Goal: Task Accomplishment & Management: Complete application form

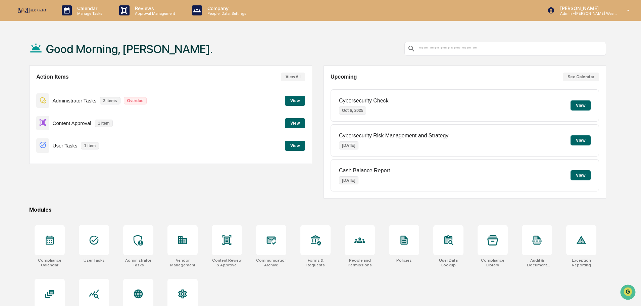
click at [299, 144] on button "View" at bounding box center [295, 146] width 20 height 10
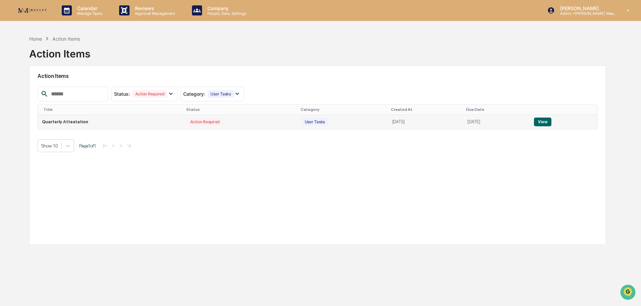
click at [546, 122] on button "View" at bounding box center [542, 122] width 17 height 9
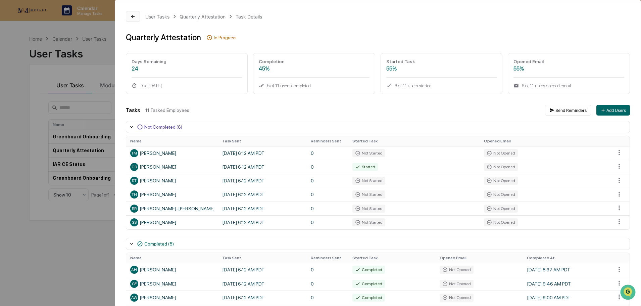
click at [137, 15] on button at bounding box center [133, 16] width 14 height 11
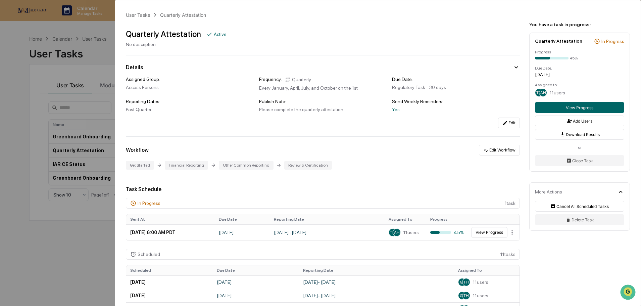
click at [86, 25] on div "User Tasks Quarterly Attestation Quarterly Attestation Active No description De…" at bounding box center [320, 153] width 641 height 306
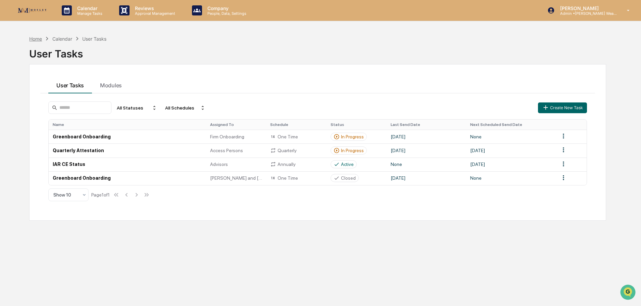
click at [36, 40] on div "Home" at bounding box center [35, 39] width 13 height 6
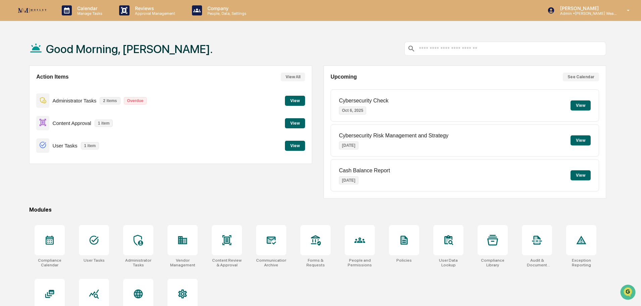
click at [297, 122] on button "View" at bounding box center [295, 123] width 20 height 10
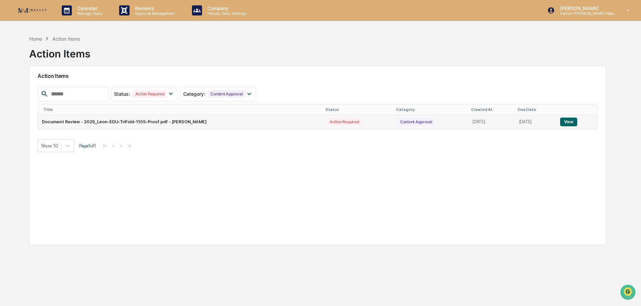
click at [568, 123] on button "View" at bounding box center [568, 122] width 17 height 9
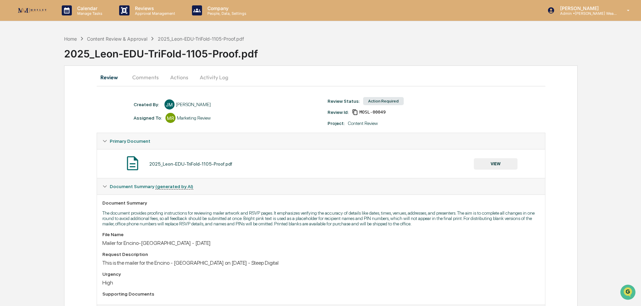
click at [182, 77] on button "Actions" at bounding box center [179, 77] width 30 height 16
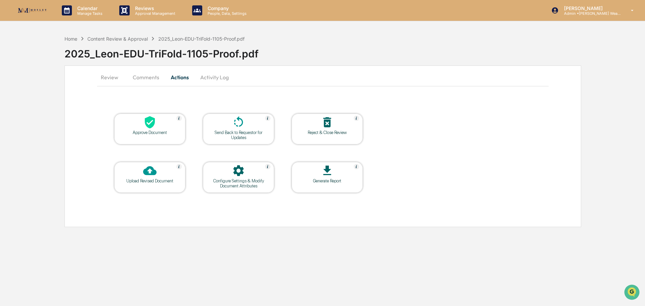
click at [156, 123] on icon at bounding box center [149, 121] width 13 height 13
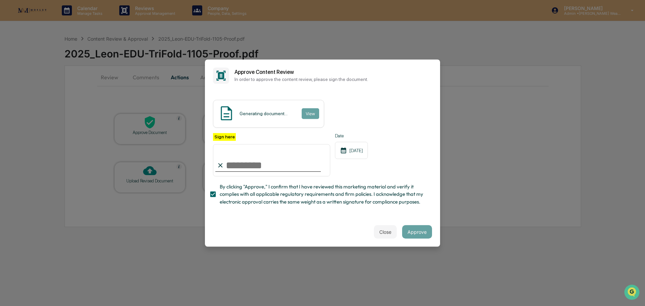
click at [262, 160] on input "Sign here" at bounding box center [271, 160] width 117 height 32
type input "**********"
click at [421, 236] on button "Approve" at bounding box center [417, 231] width 30 height 13
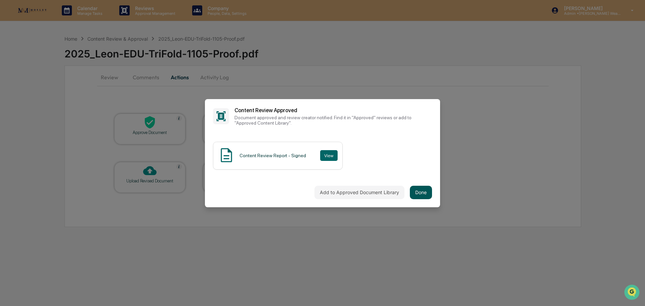
click at [416, 190] on button "Done" at bounding box center [421, 192] width 22 height 13
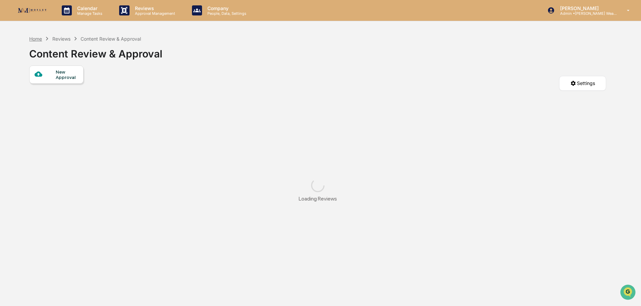
click at [36, 40] on div "Home" at bounding box center [35, 39] width 13 height 6
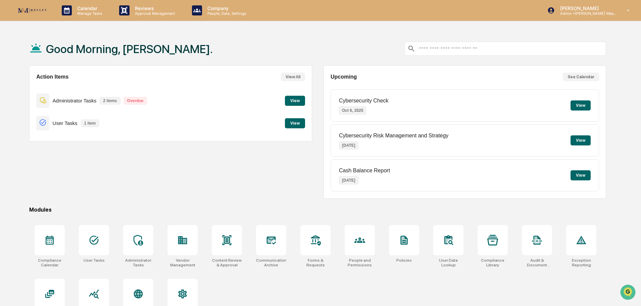
click at [296, 121] on button "View" at bounding box center [295, 123] width 20 height 10
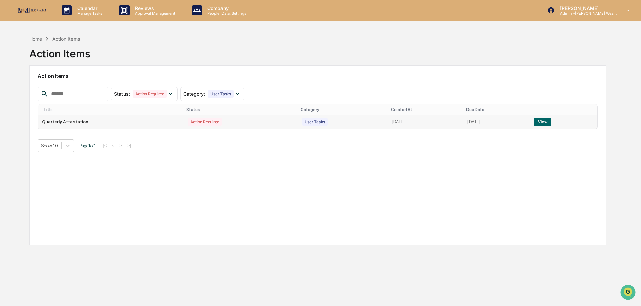
click at [549, 121] on button "View" at bounding box center [542, 122] width 17 height 9
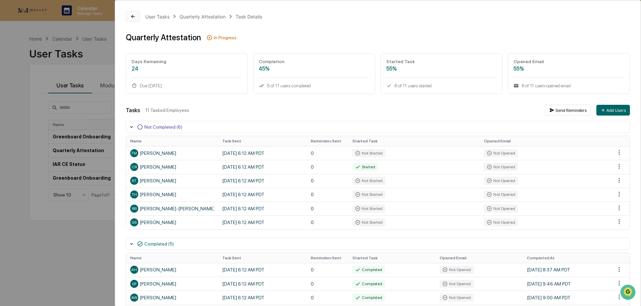
click at [131, 14] on icon at bounding box center [132, 16] width 5 height 5
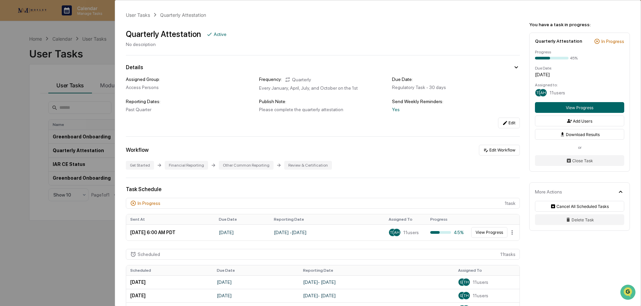
click at [101, 32] on div "User Tasks Quarterly Attestation Quarterly Attestation Active No description De…" at bounding box center [320, 153] width 641 height 306
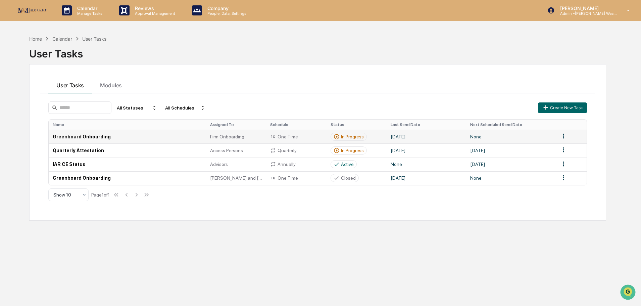
click at [90, 137] on td "Greenboard Onboarding" at bounding box center [127, 137] width 157 height 14
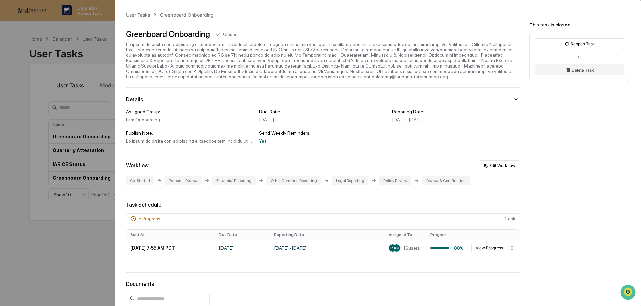
click at [73, 21] on div "User Tasks Greenboard Onboarding Greenboard Onboarding Closed Details Assigned …" at bounding box center [320, 153] width 641 height 306
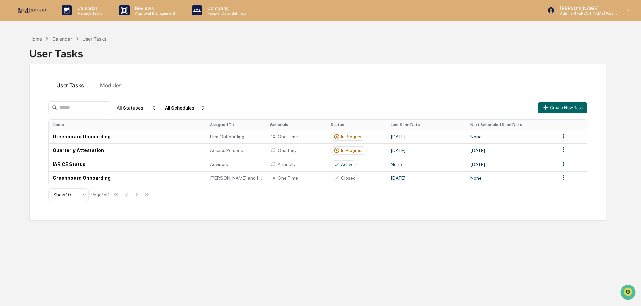
click at [31, 39] on div "Home" at bounding box center [35, 39] width 13 height 6
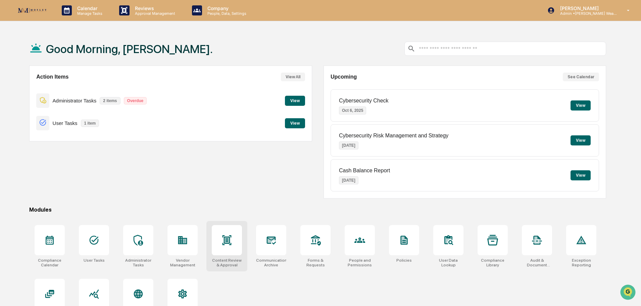
click at [225, 238] on icon at bounding box center [227, 240] width 9 height 10
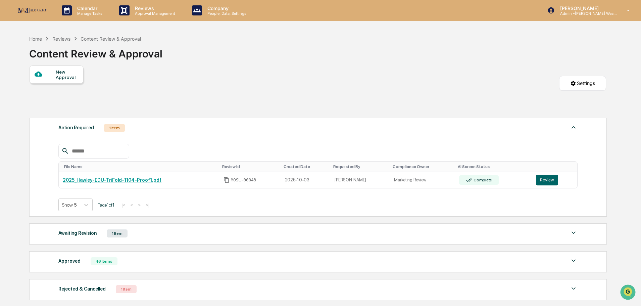
click at [64, 74] on div "New Approval" at bounding box center [67, 74] width 22 height 11
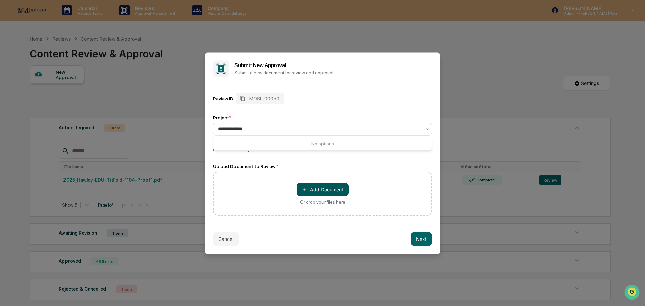
type input "**********"
click at [324, 190] on button "＋ Add Document" at bounding box center [322, 189] width 52 height 13
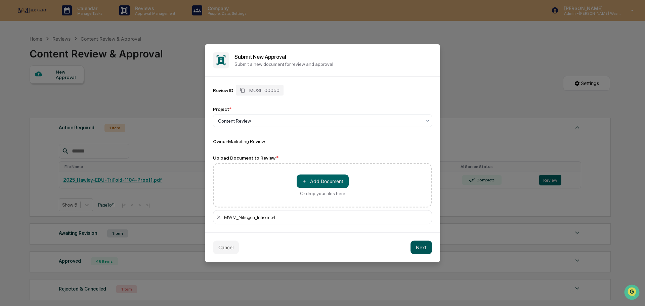
click at [422, 245] on button "Next" at bounding box center [420, 246] width 21 height 13
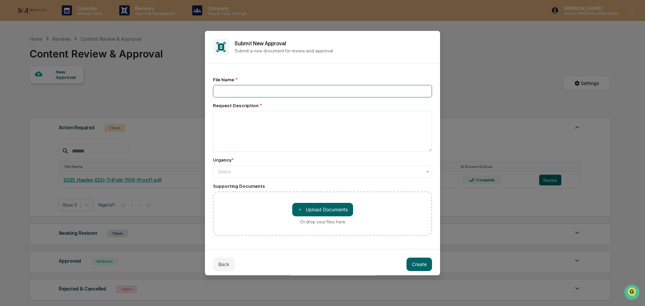
click at [269, 89] on input at bounding box center [322, 91] width 219 height 12
type input "**********"
click at [282, 174] on div at bounding box center [319, 171] width 203 height 7
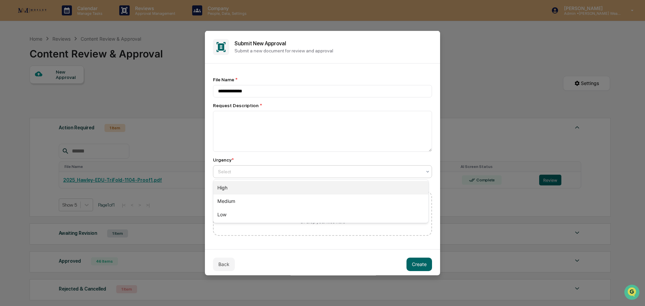
click at [280, 188] on div "High" at bounding box center [320, 187] width 215 height 13
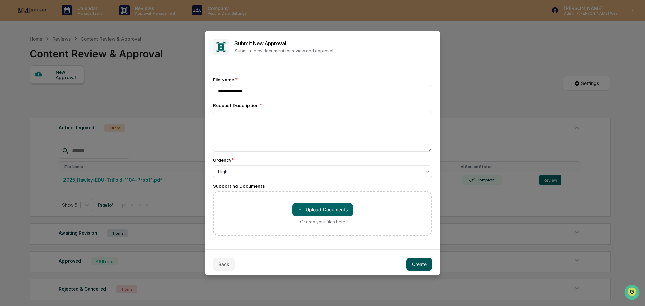
click at [415, 261] on button "Create" at bounding box center [419, 263] width 26 height 13
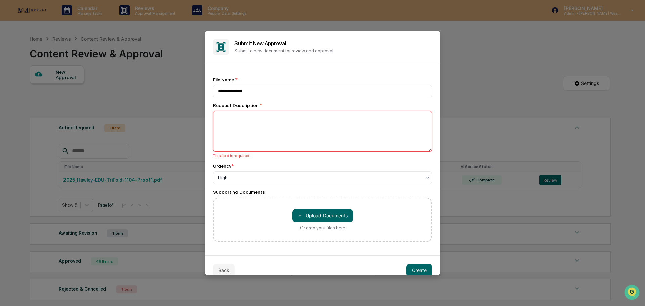
click at [267, 116] on textarea at bounding box center [322, 130] width 219 height 41
type textarea "*****"
click at [420, 269] on button "Create" at bounding box center [419, 269] width 26 height 13
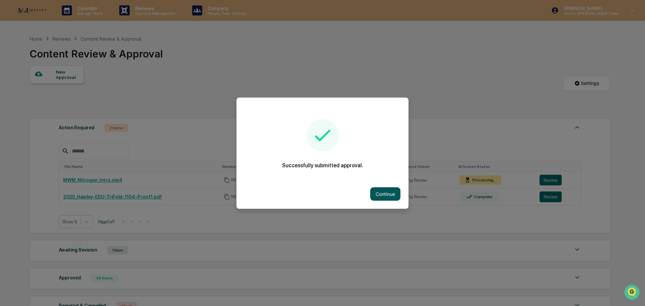
click at [375, 189] on button "Continue" at bounding box center [385, 193] width 30 height 13
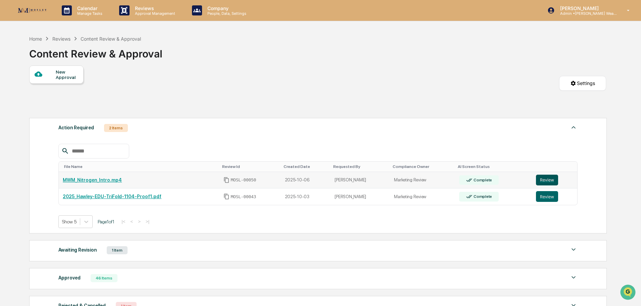
click at [548, 178] on button "Review" at bounding box center [547, 180] width 22 height 11
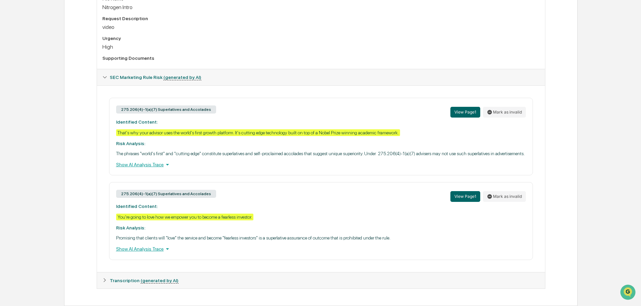
scroll to position [241, 0]
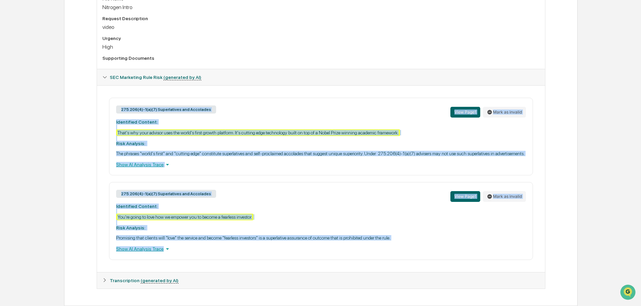
drag, startPoint x: 114, startPoint y: 104, endPoint x: 389, endPoint y: 243, distance: 308.3
click at [389, 243] on div "275.206(4)-1(a)(7) Superlatives and Accolades View Page 1 Mark as invalid Ident…" at bounding box center [320, 179] width 437 height 162
copy div "275.206(4)-1(a)(7) Superlatives and Accolades View Page 1 Mark as invalid Ident…"
drag, startPoint x: 381, startPoint y: 35, endPoint x: 496, endPoint y: 43, distance: 114.8
click at [381, 36] on div "Urgency" at bounding box center [320, 38] width 437 height 5
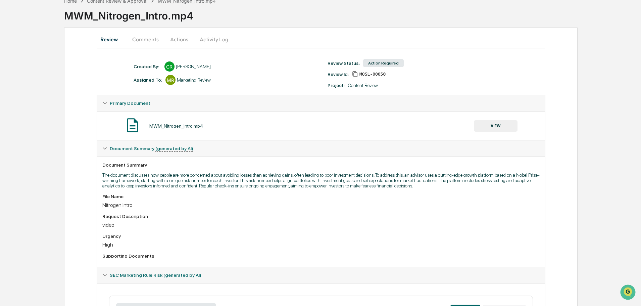
scroll to position [0, 0]
